Goal: Check status: Check status

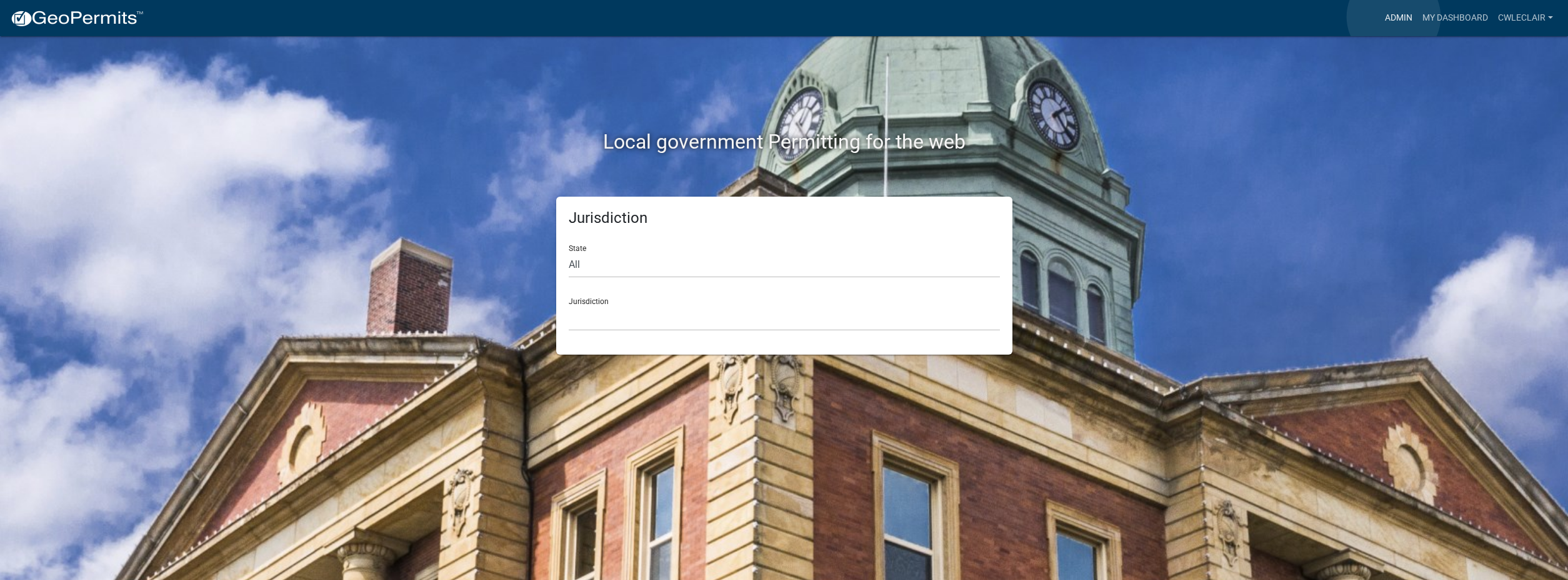
click at [1393, 17] on link "Admin" at bounding box center [1398, 18] width 38 height 23
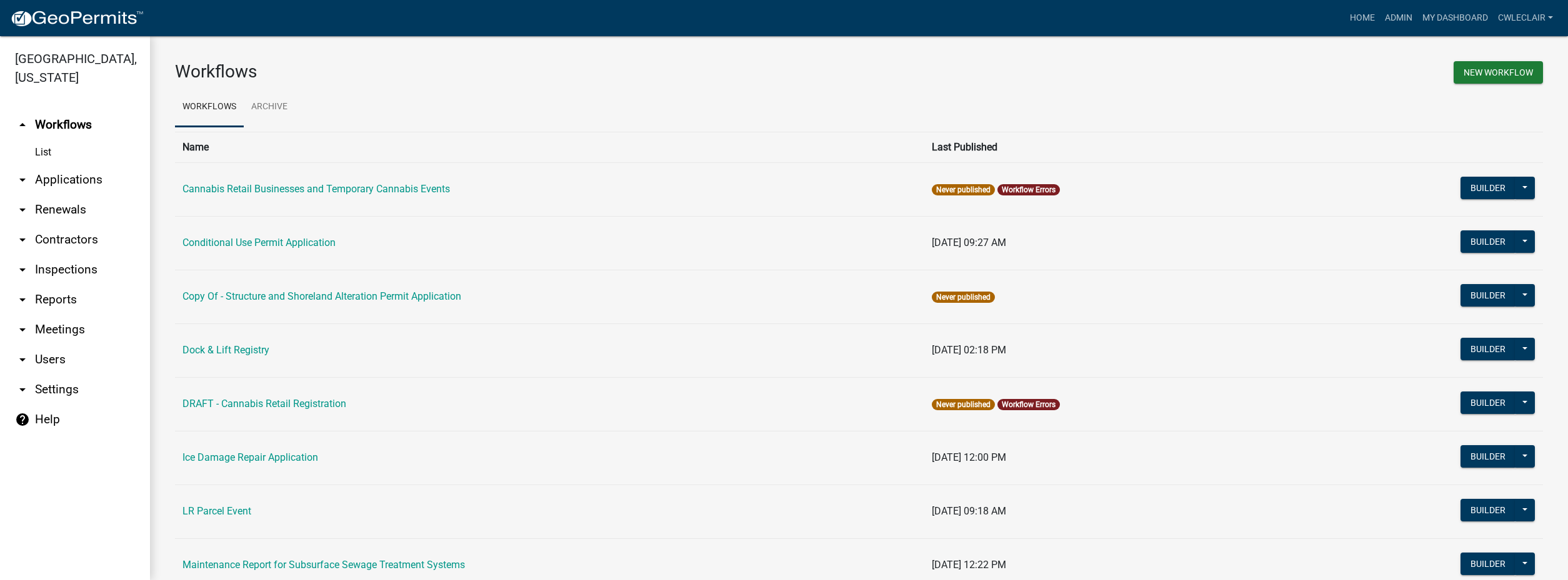
click at [54, 174] on link "arrow_drop_down Applications" at bounding box center [74, 180] width 150 height 30
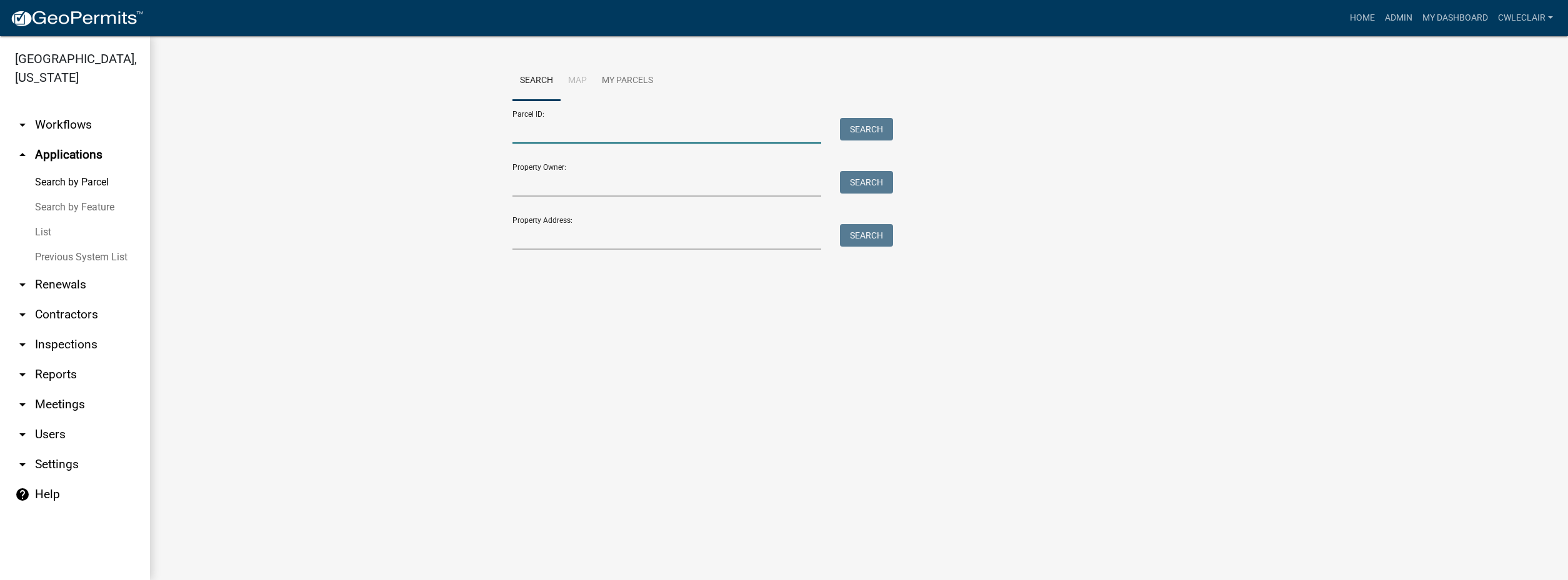
click at [567, 132] on input "Parcel ID:" at bounding box center [667, 130] width 309 height 26
paste input "53000230138000"
type input "53000230138000"
click at [856, 131] on button "Search" at bounding box center [866, 129] width 53 height 23
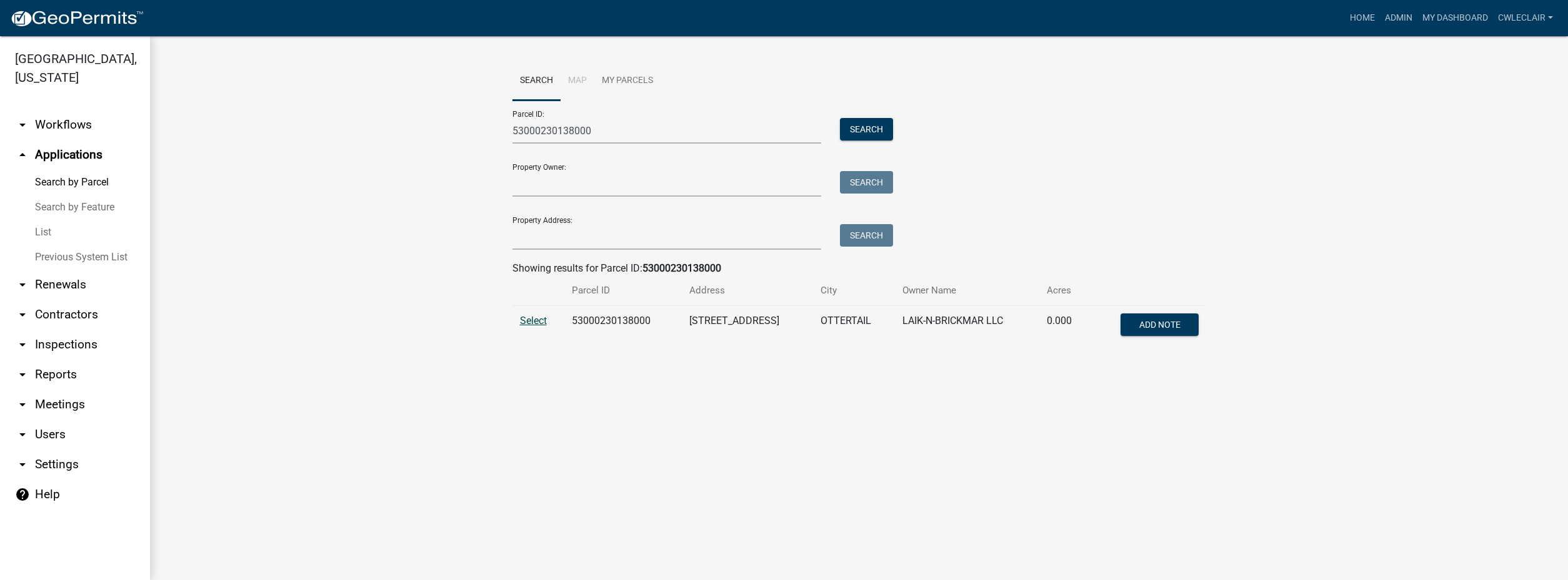
click at [541, 324] on span "Select" at bounding box center [534, 320] width 27 height 12
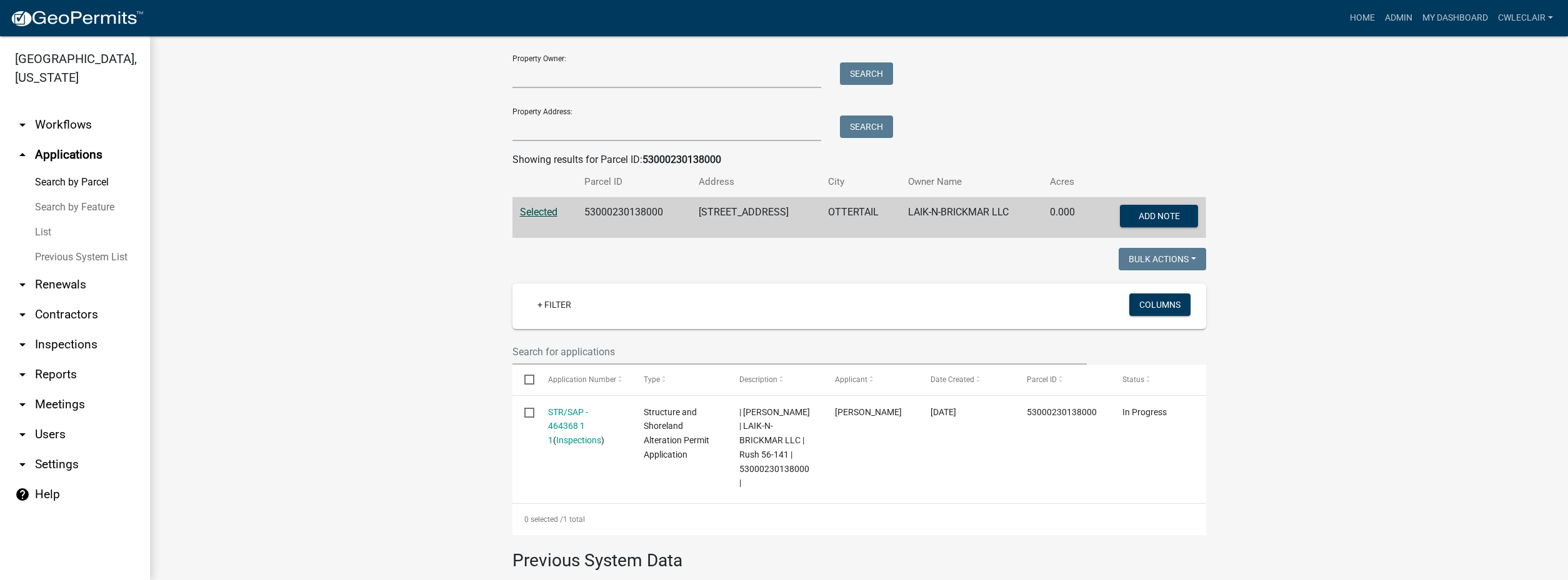
scroll to position [143, 0]
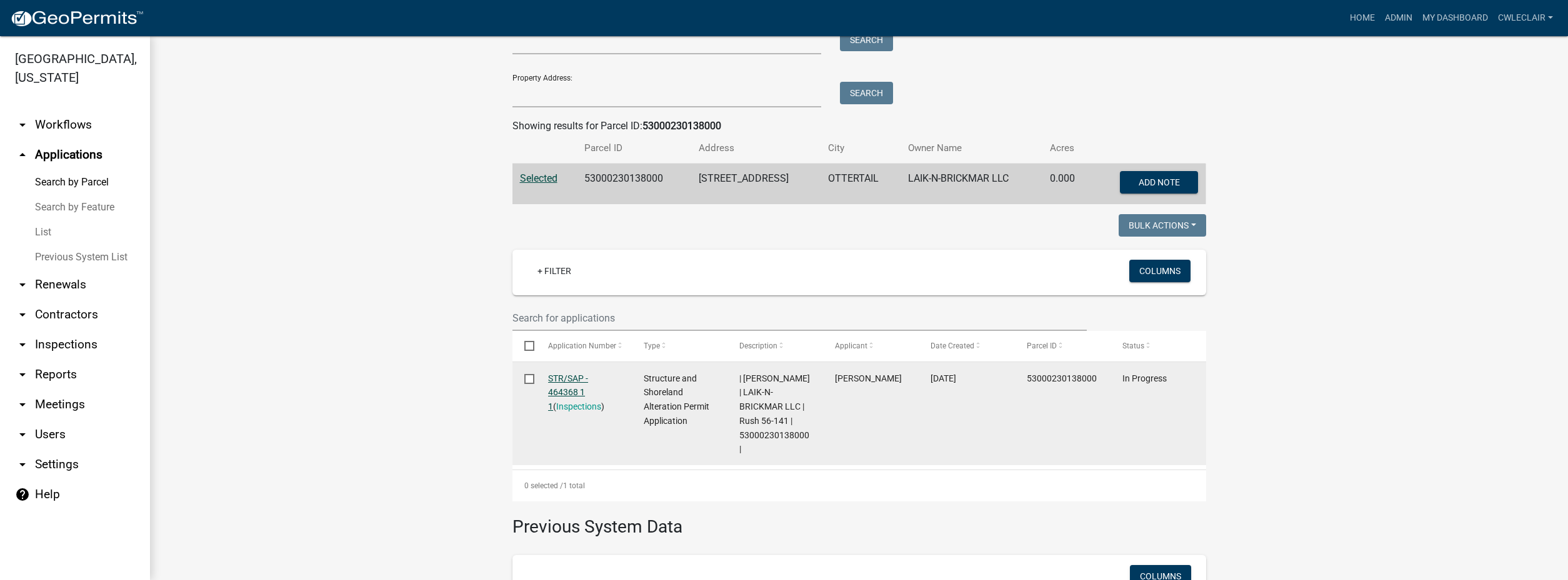
click at [556, 377] on link "STR/SAP - 464368 1 1" at bounding box center [568, 393] width 40 height 39
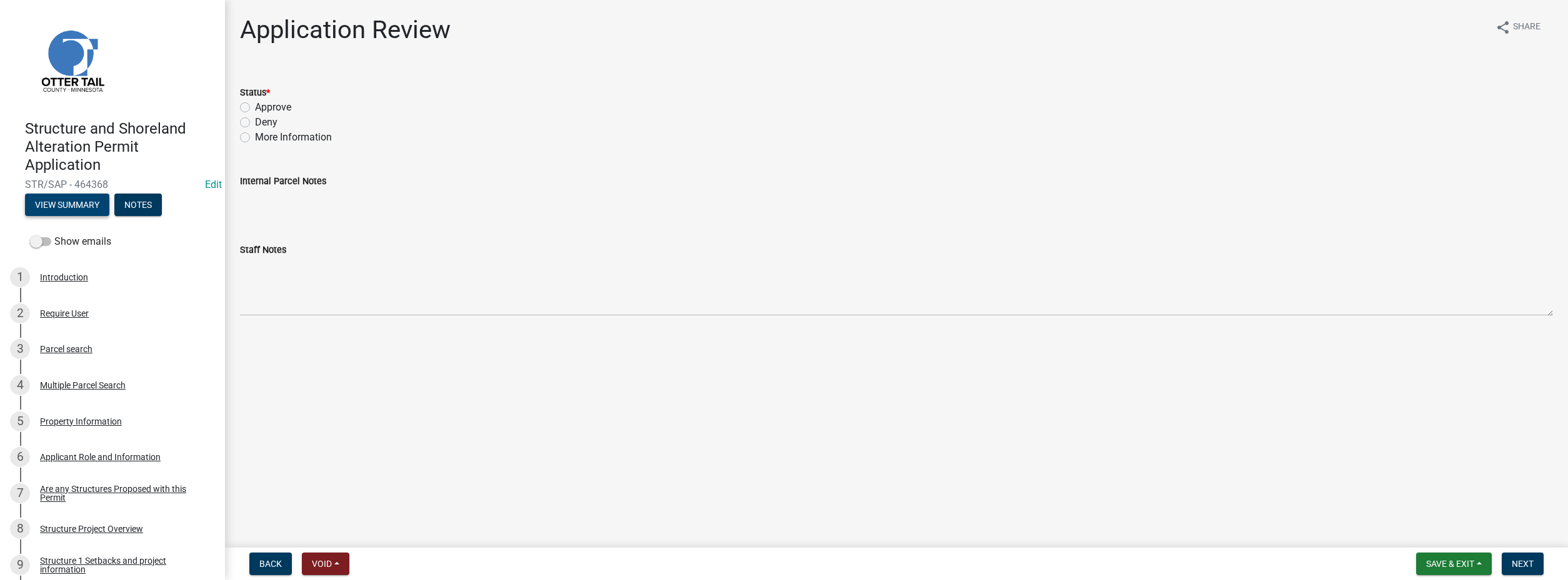
click at [87, 208] on button "View Summary" at bounding box center [67, 205] width 84 height 23
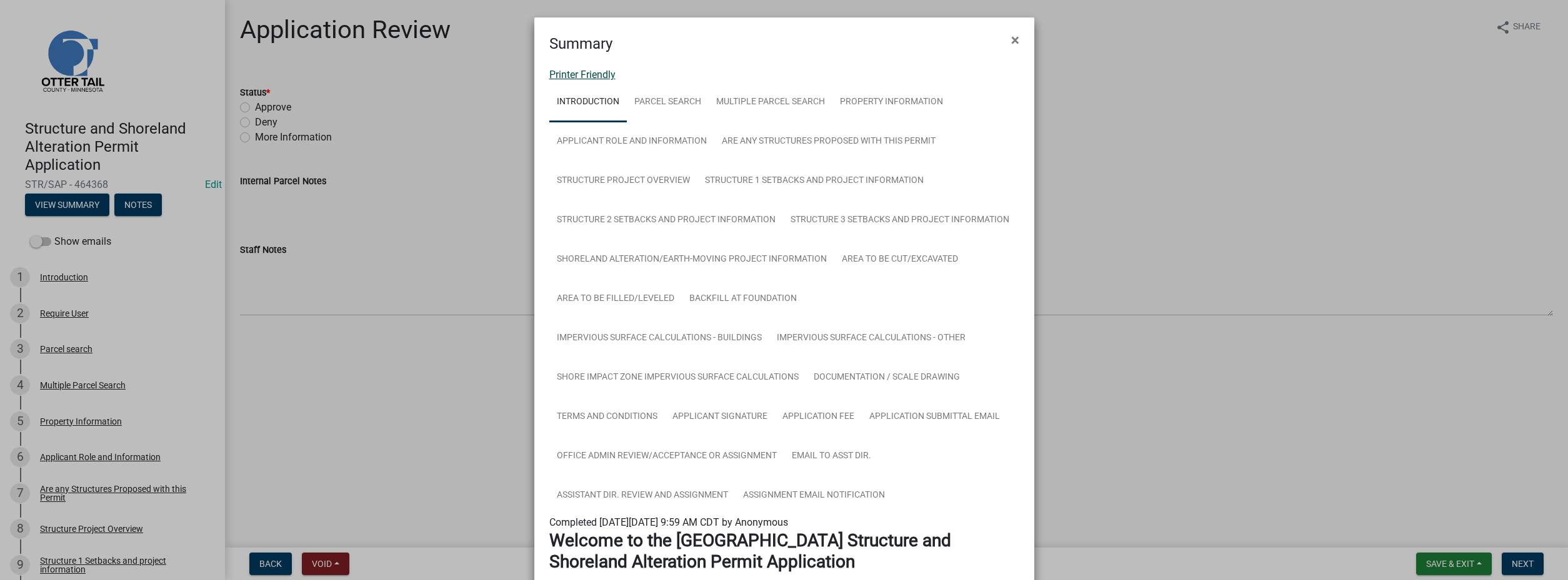
click at [590, 74] on link "Printer Friendly" at bounding box center [582, 74] width 66 height 12
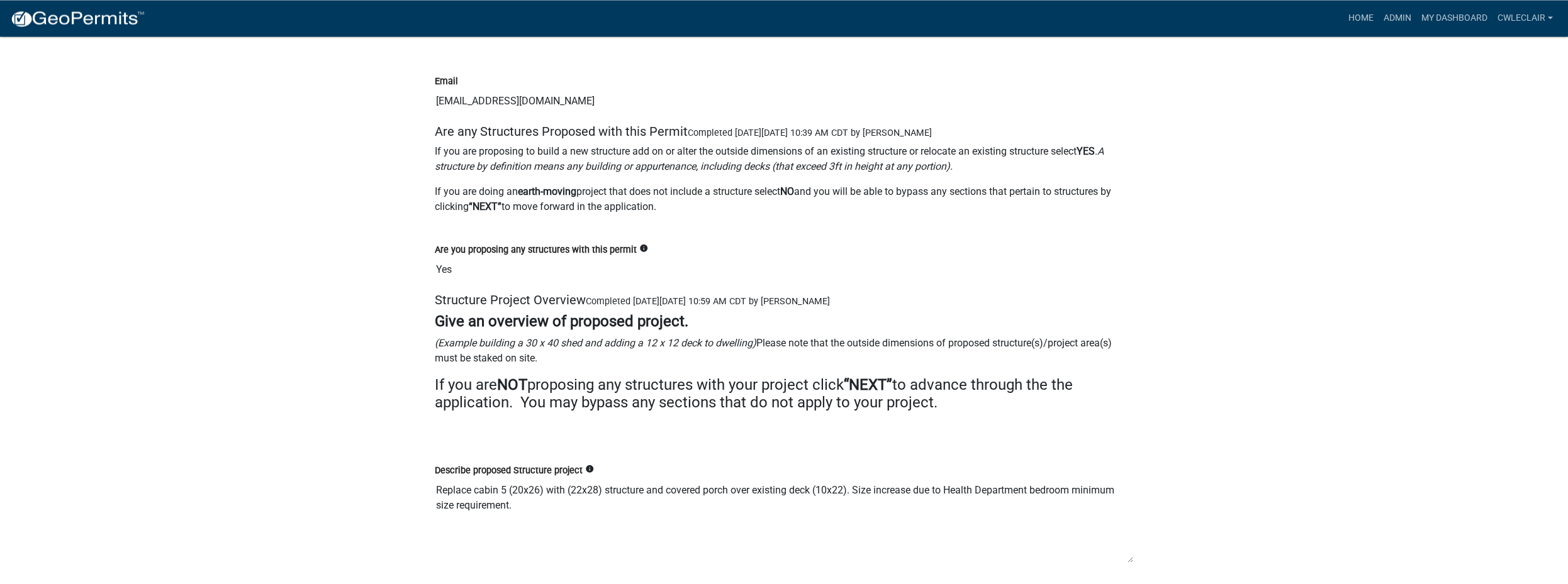
scroll to position [3015, 0]
